Goal: Information Seeking & Learning: Learn about a topic

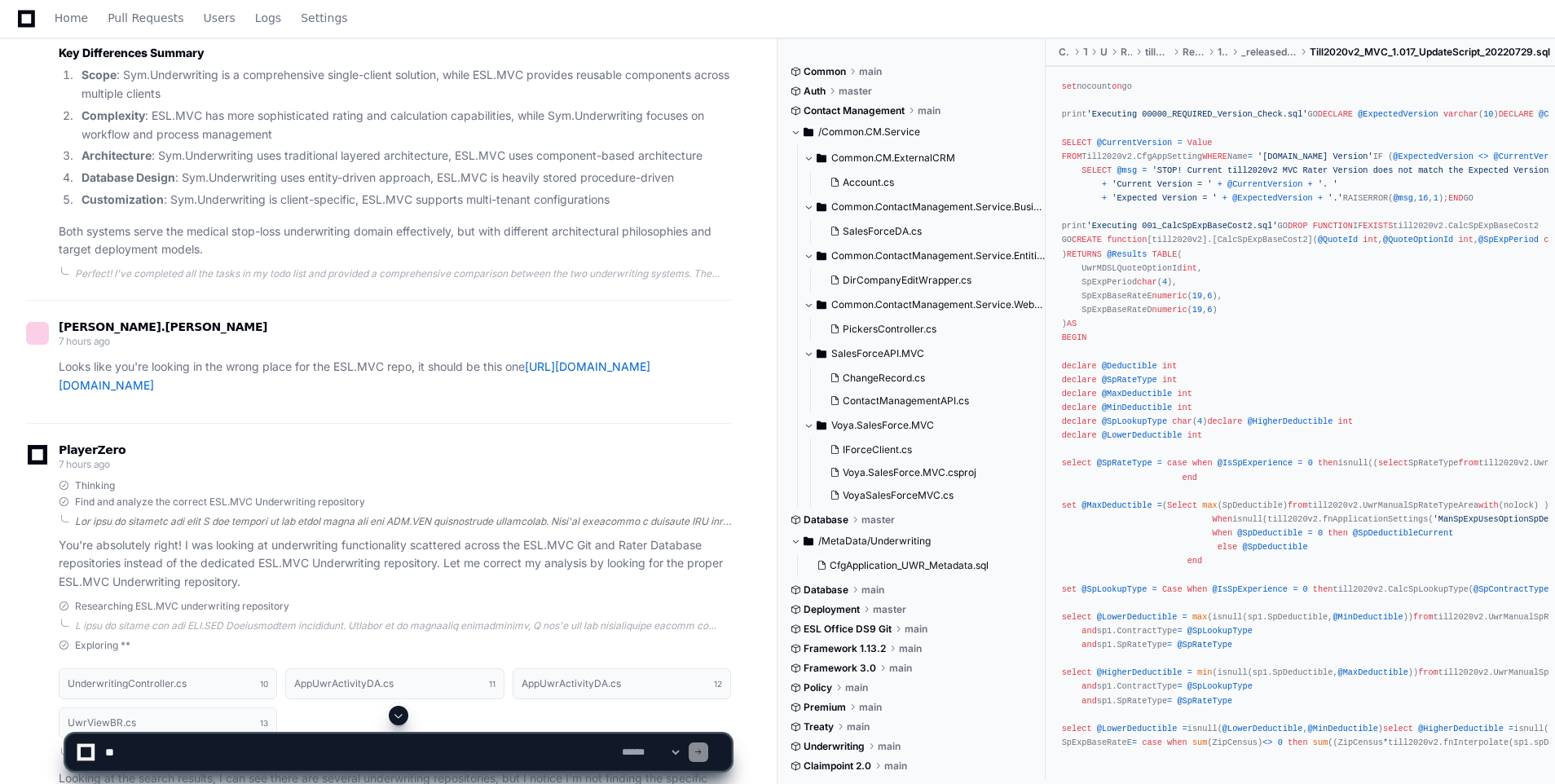
scroll to position [3748, 0]
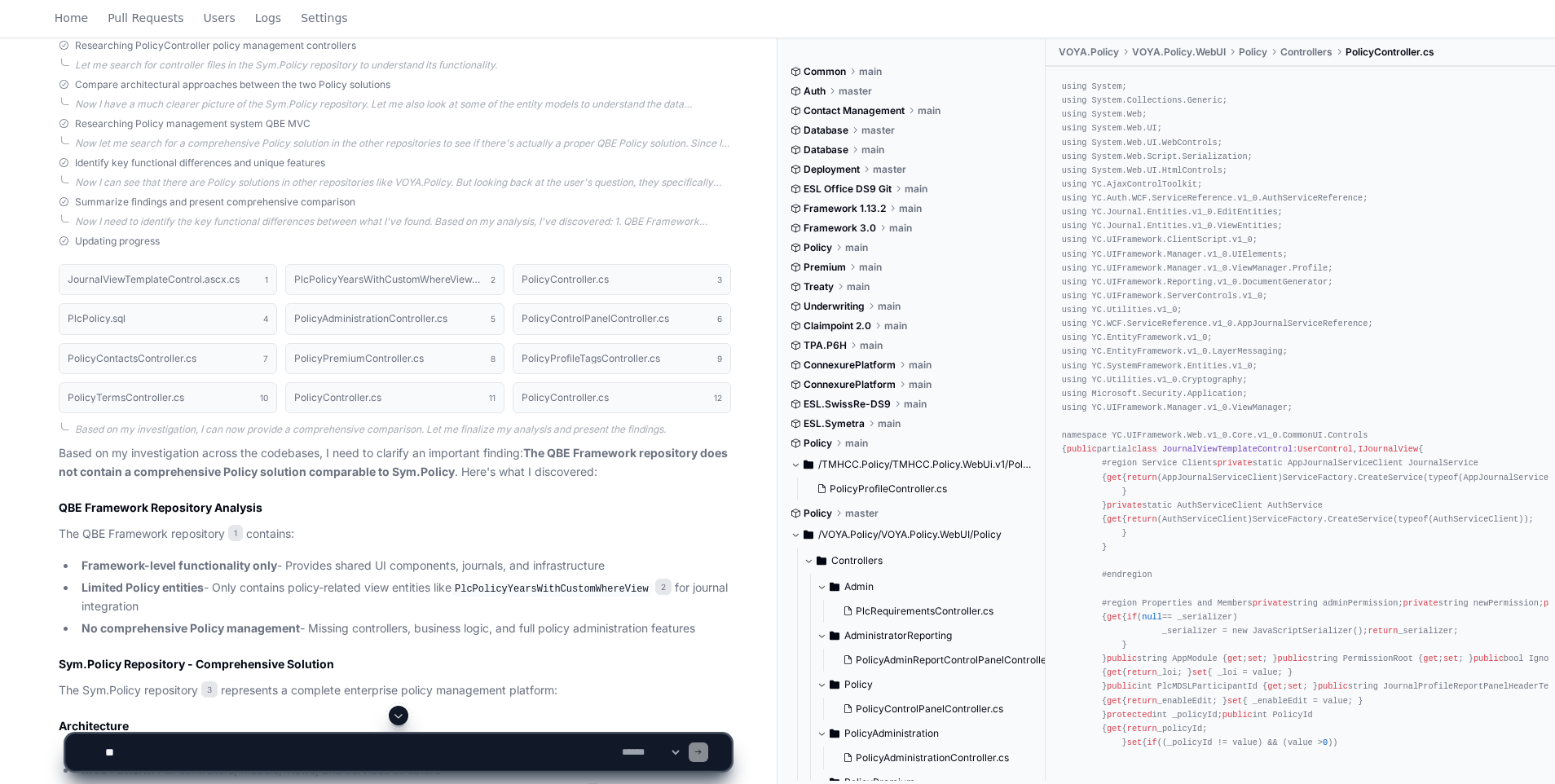
scroll to position [978, 0]
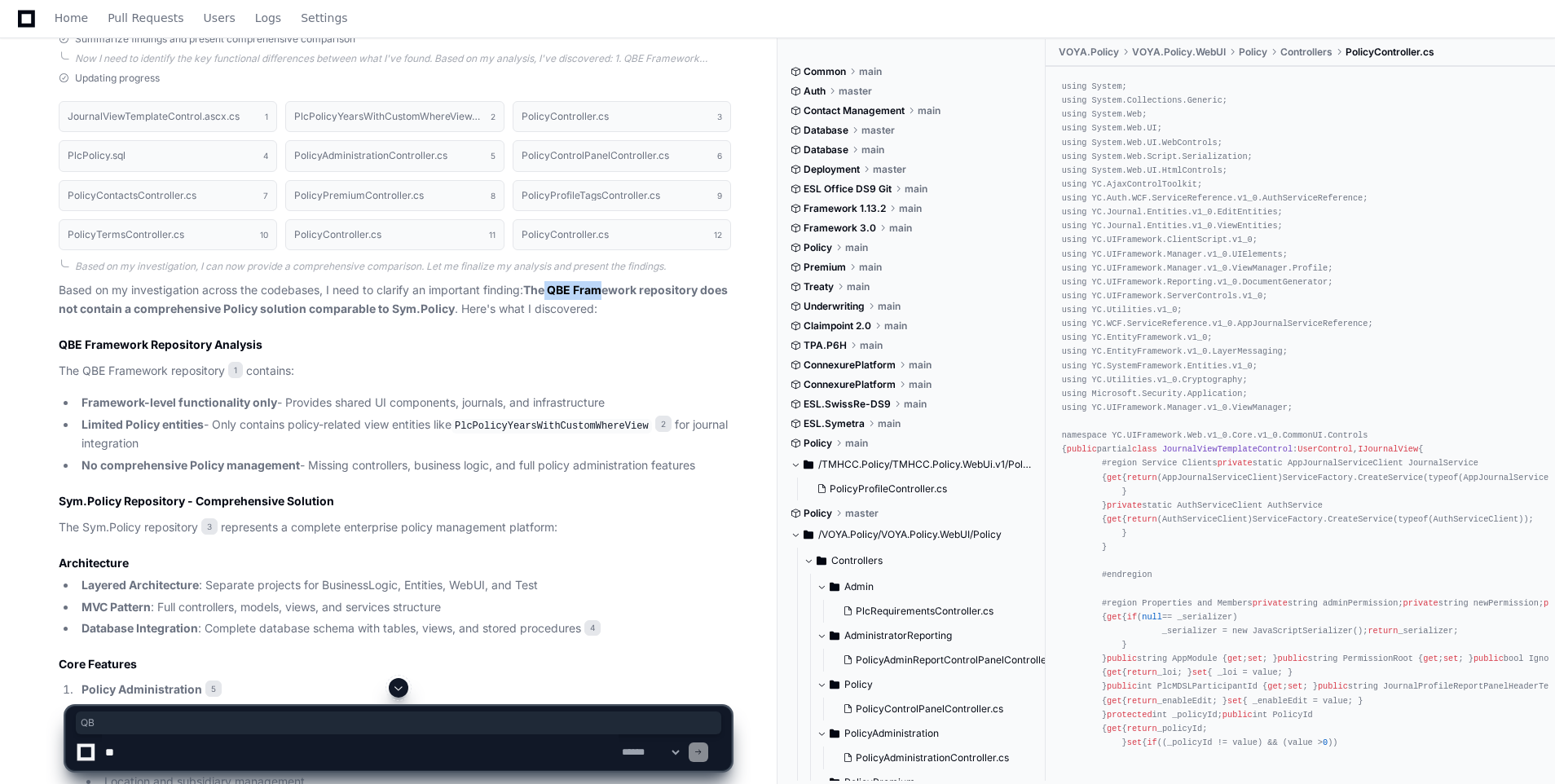
drag, startPoint x: 552, startPoint y: 291, endPoint x: 609, endPoint y: 295, distance: 57.1
click at [609, 295] on strong "The QBE Framework repository does not contain a comprehensive Policy solution c…" at bounding box center [393, 298] width 669 height 32
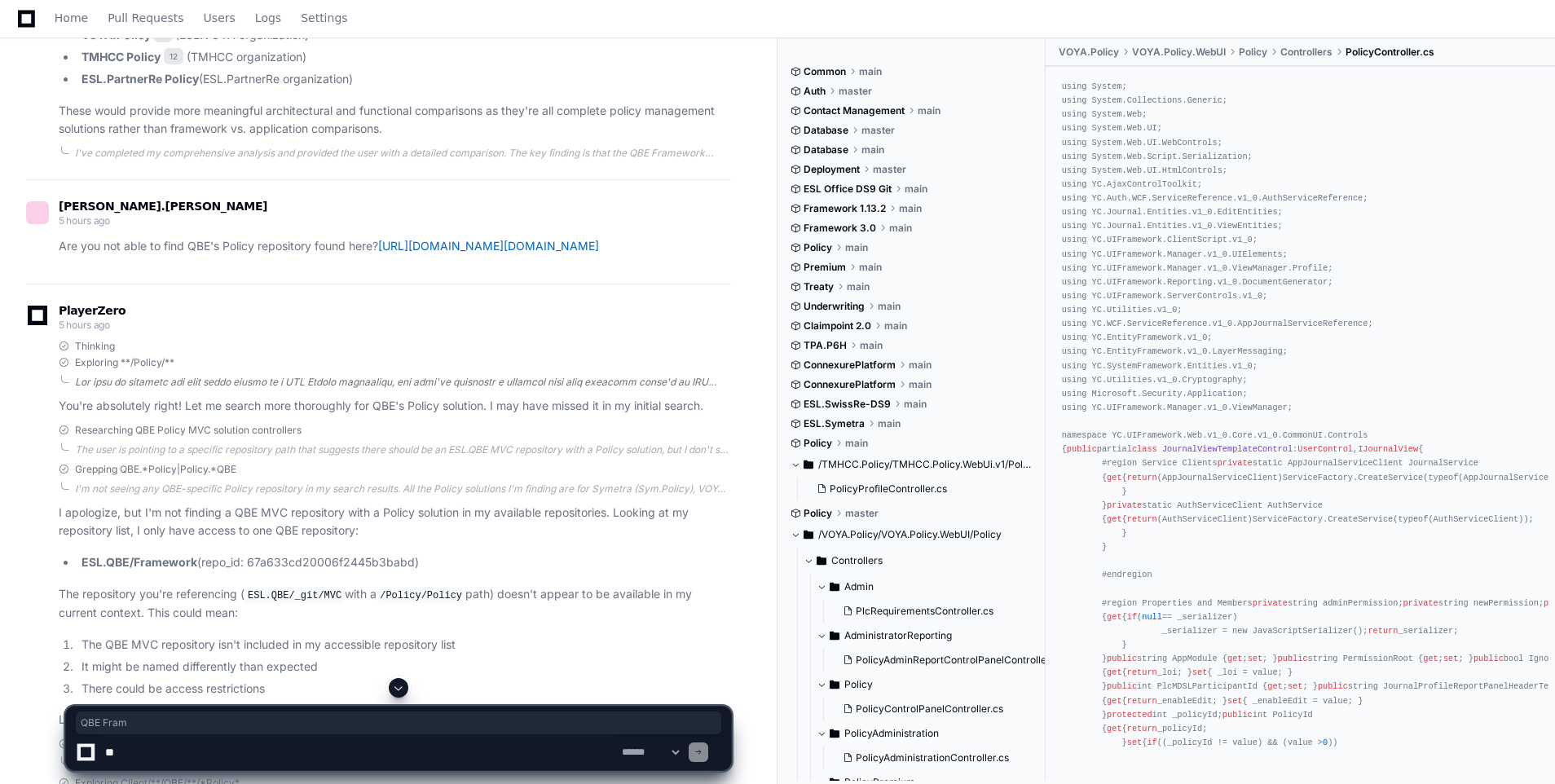
scroll to position [2526, 0]
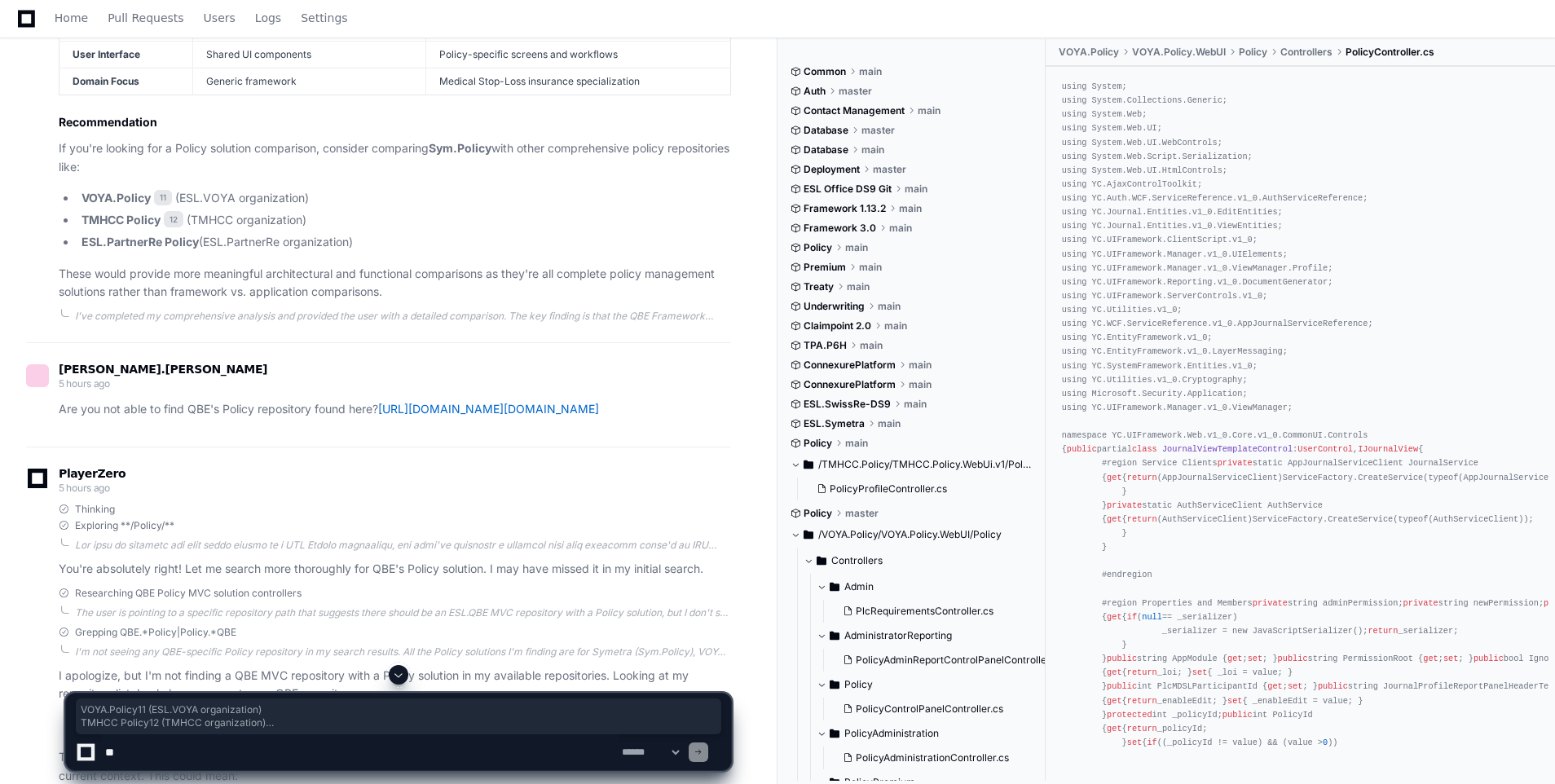
drag, startPoint x: 311, startPoint y: 242, endPoint x: 80, endPoint y: 200, distance: 234.8
click at [80, 200] on ul "VOYA.Policy 11 (ESL.VOYA organization) TMHCC Policy 12 (TMHCC organization) ESL…" at bounding box center [395, 219] width 673 height 62
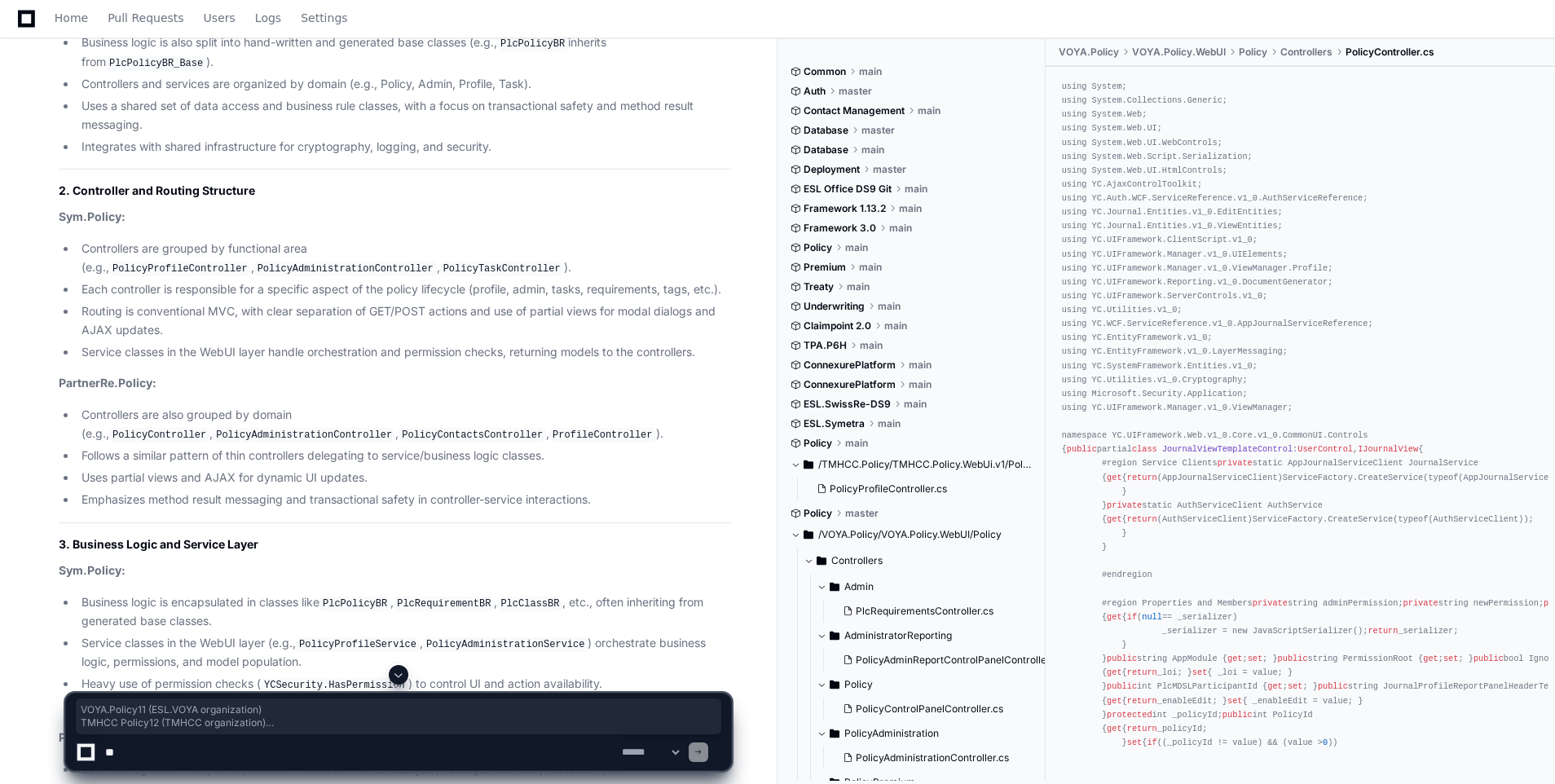
scroll to position [5622, 0]
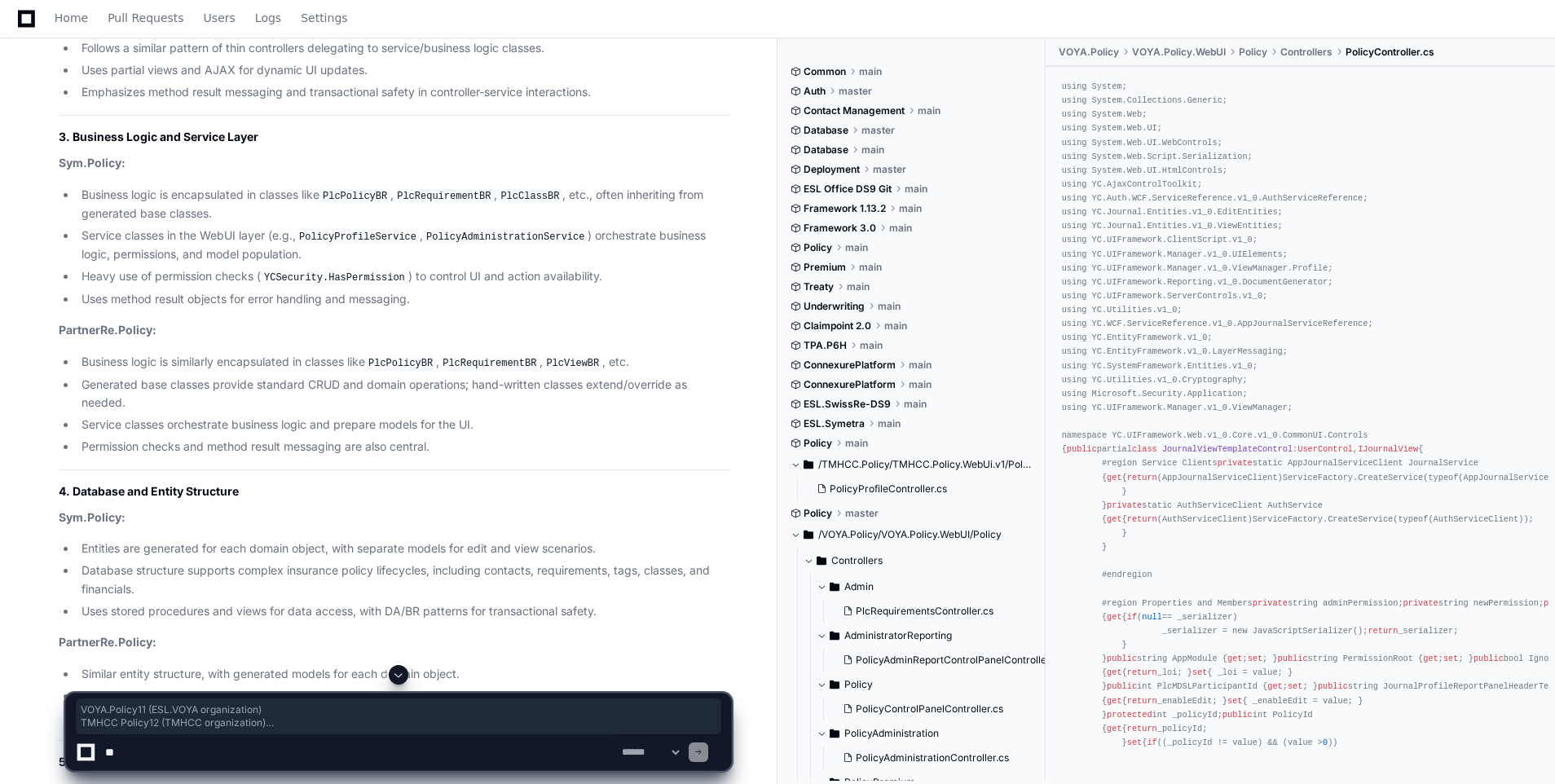
click at [619, 500] on h2 "4. Database and Entity Structure" at bounding box center [395, 491] width 673 height 17
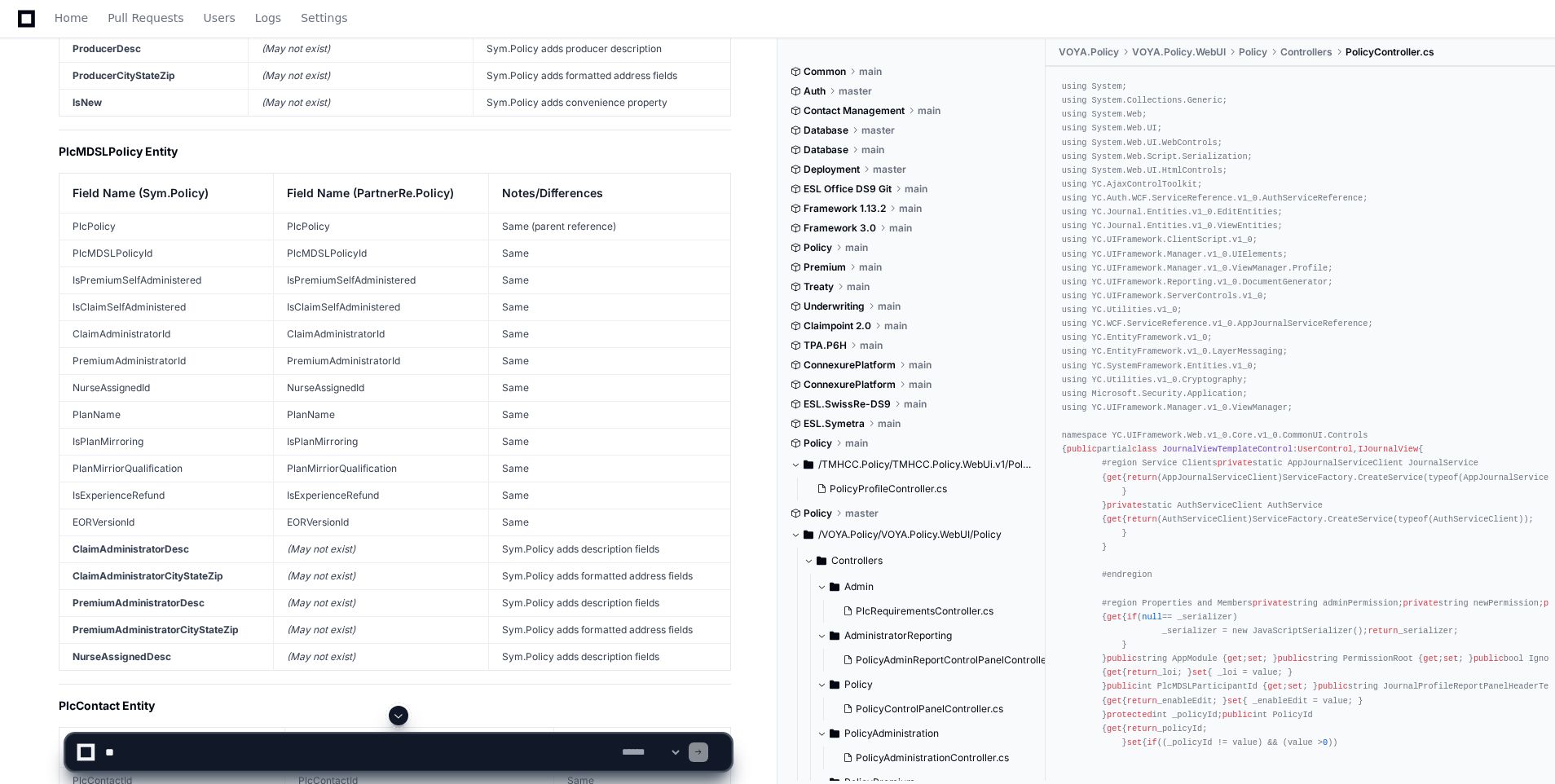
scroll to position [16240, 0]
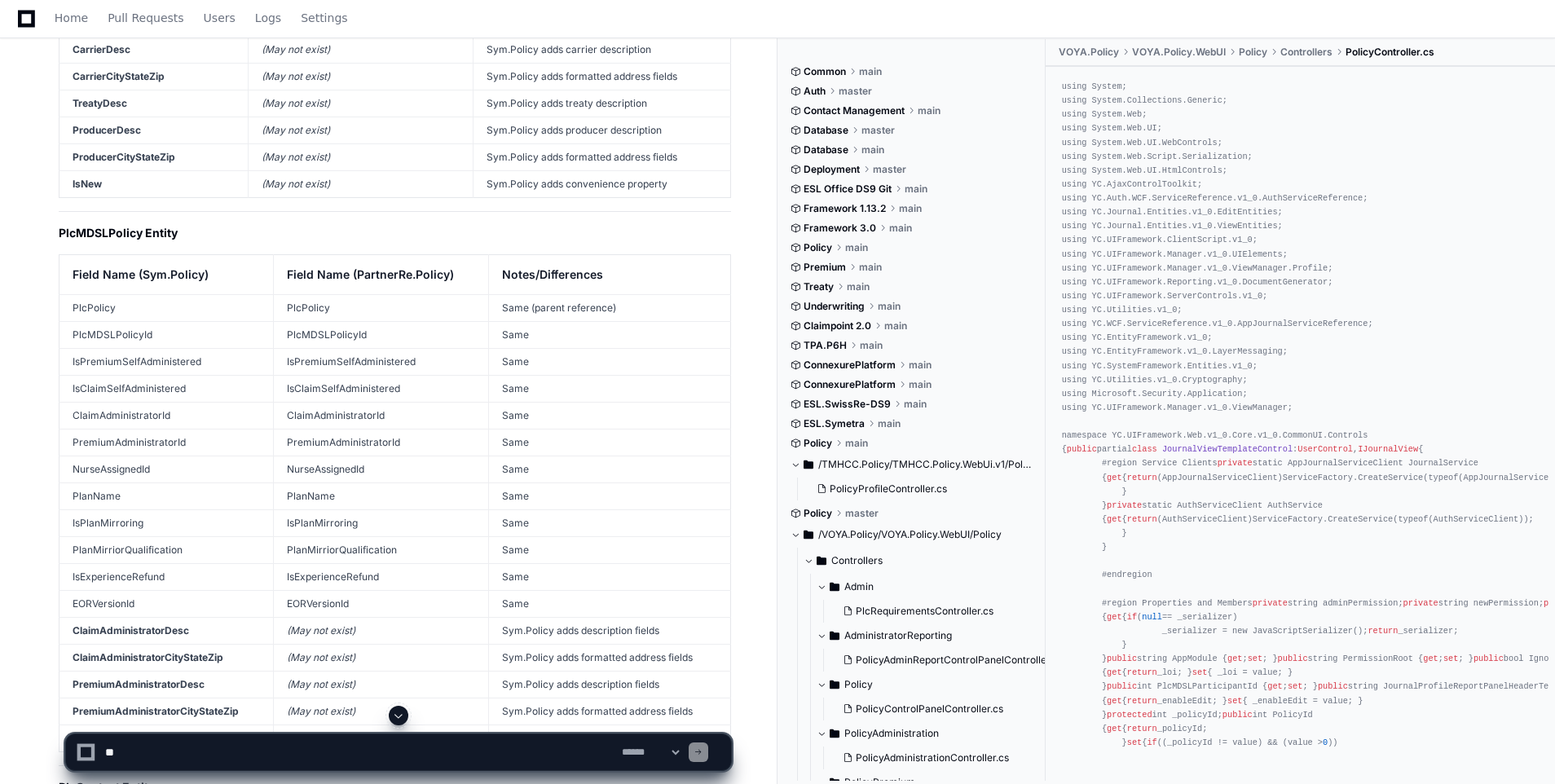
click at [93, 225] on h2 "PlcMDSLPolicy Entity" at bounding box center [395, 233] width 673 height 17
